Goal: Task Accomplishment & Management: Use online tool/utility

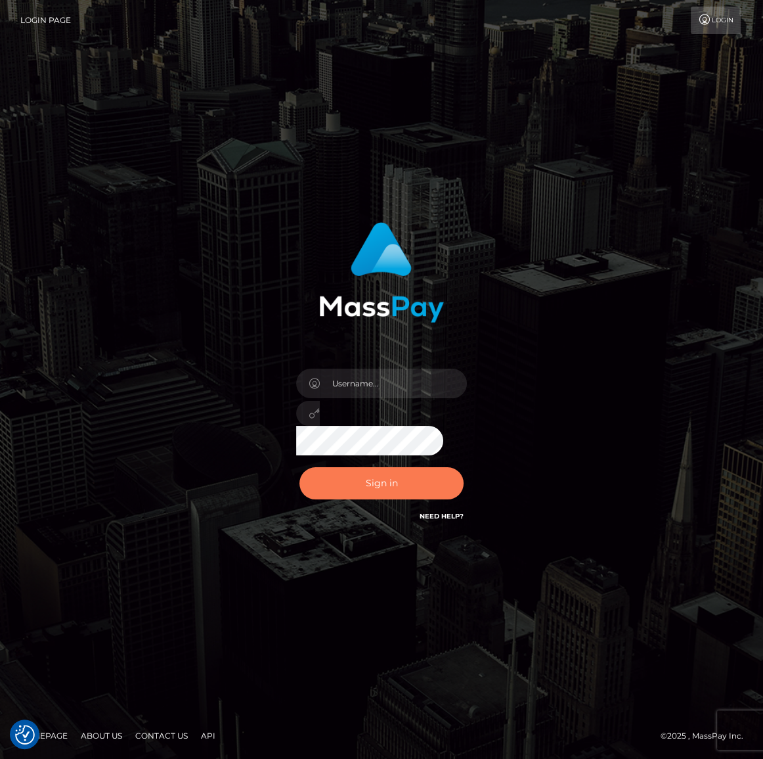
click at [405, 468] on button "Sign in" at bounding box center [381, 483] width 164 height 32
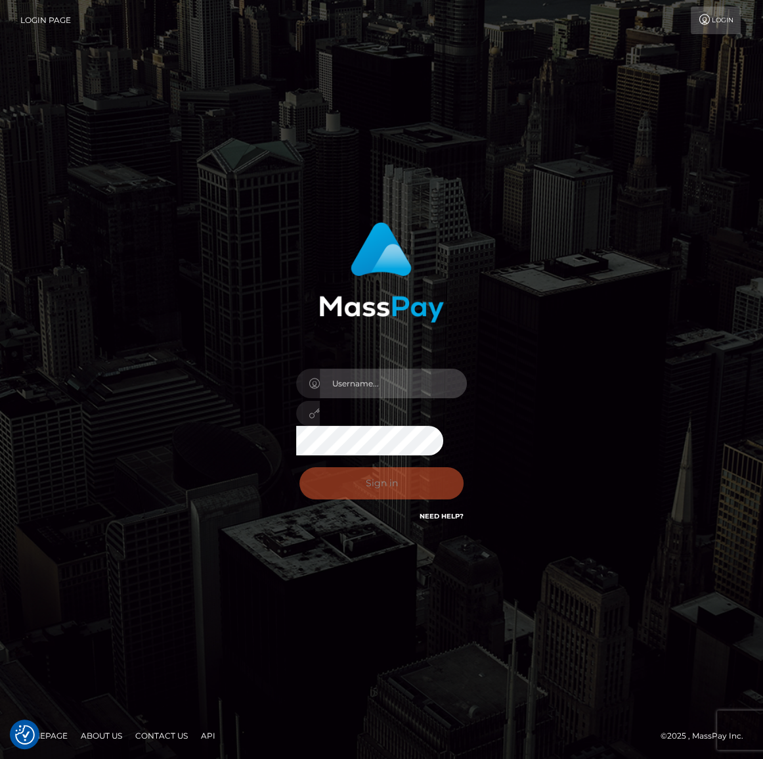
click at [379, 381] on input "text" at bounding box center [393, 383] width 147 height 30
type input "[PERSON_NAME].spree"
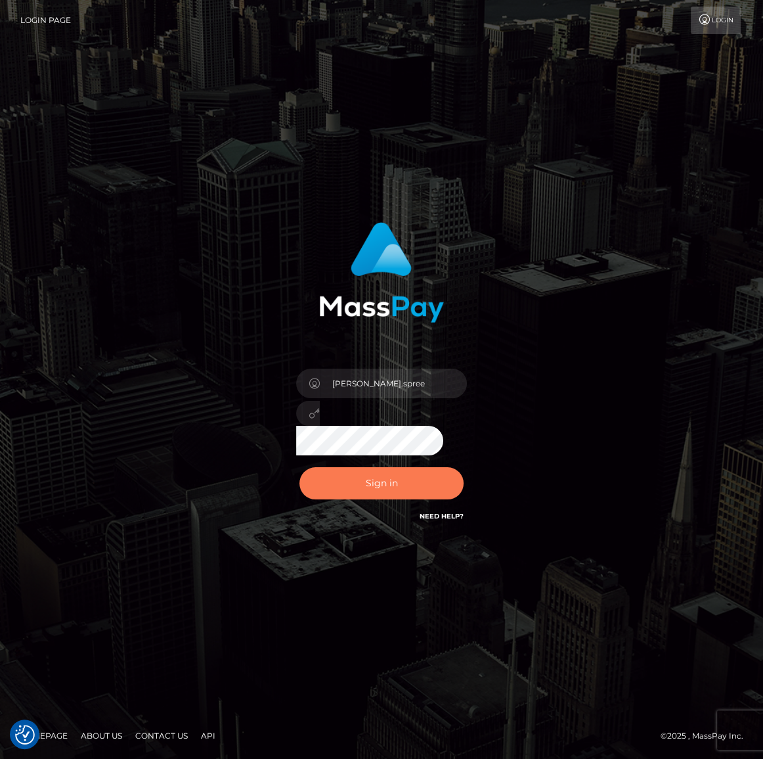
drag, startPoint x: 412, startPoint y: 479, endPoint x: 433, endPoint y: 492, distance: 24.4
click at [412, 479] on button "Sign in" at bounding box center [381, 483] width 164 height 32
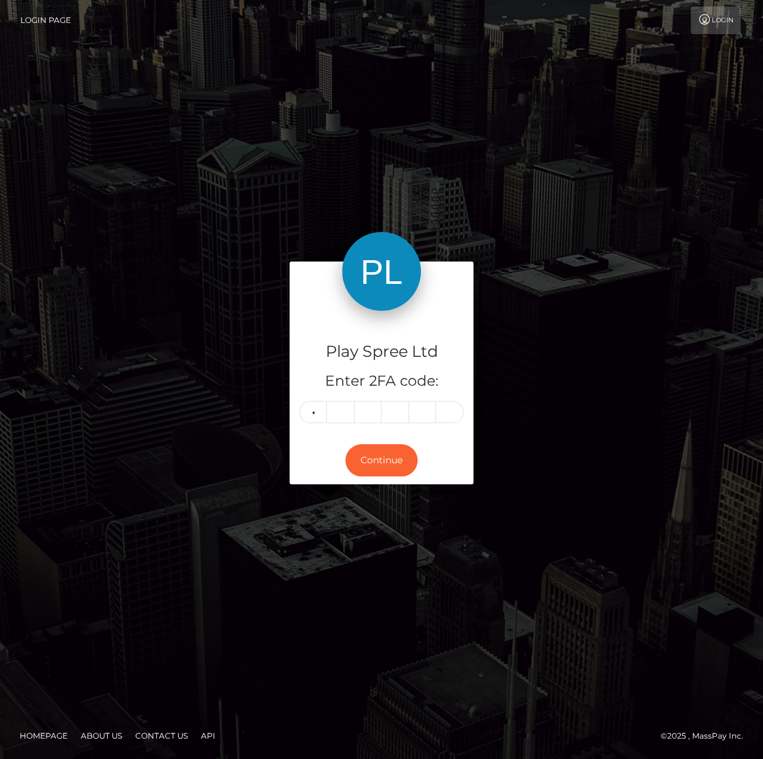
type input "5"
type input "7"
type input "2"
type input "6"
type input "8"
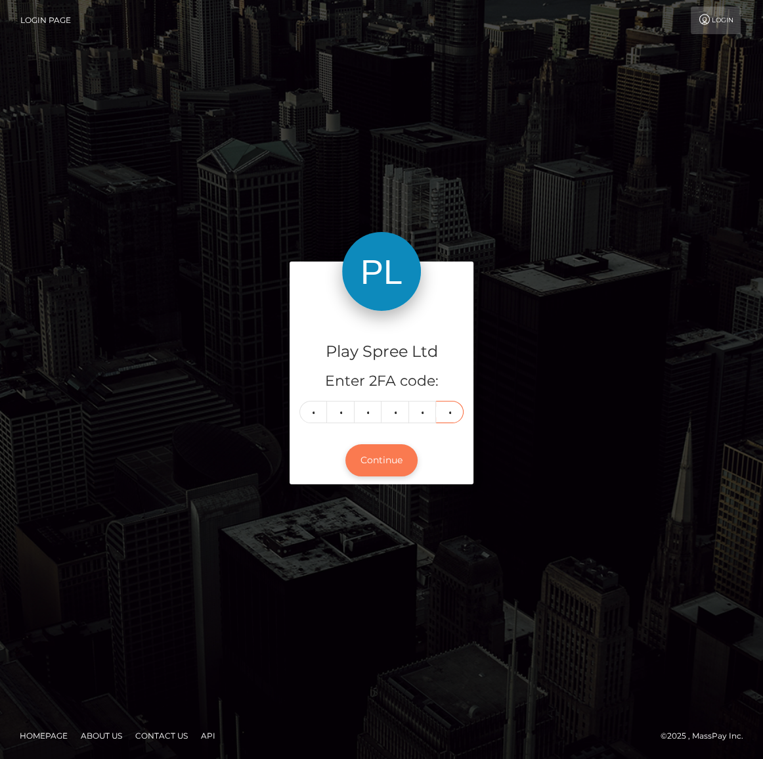
type input "3"
click at [394, 464] on button "Continue" at bounding box center [381, 460] width 72 height 32
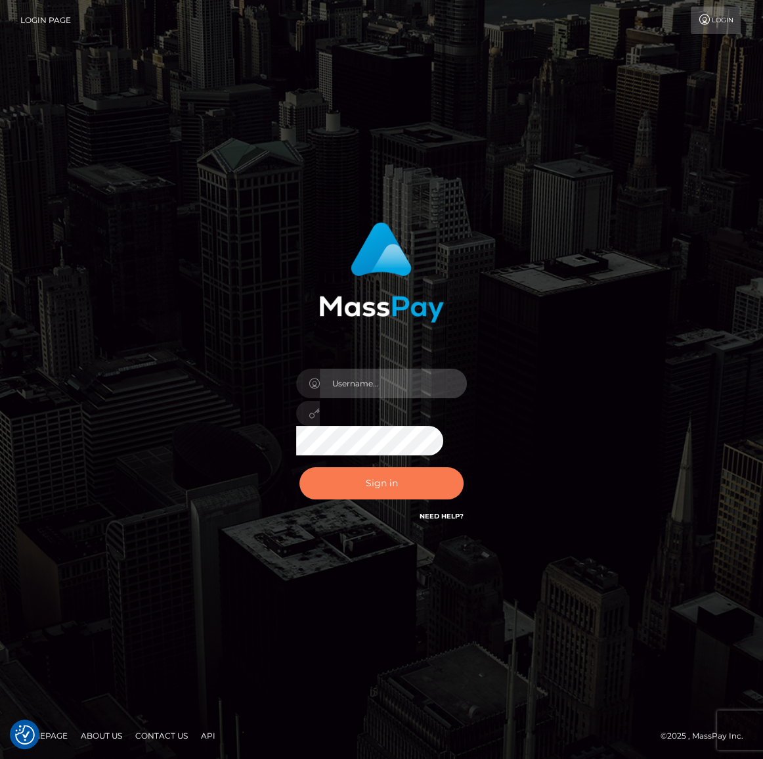
type input "[PERSON_NAME].spree"
click at [407, 486] on button "Sign in" at bounding box center [381, 483] width 164 height 32
